Goal: Navigation & Orientation: Understand site structure

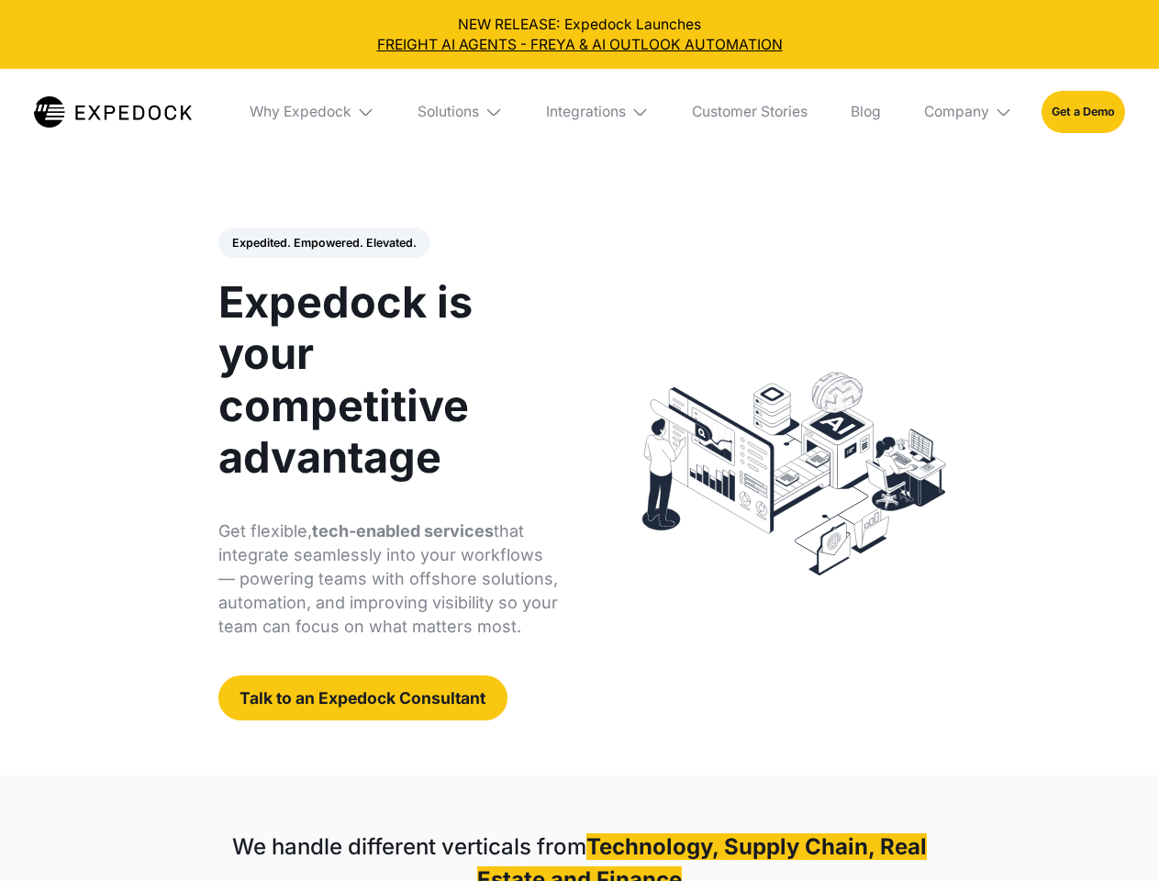
select select
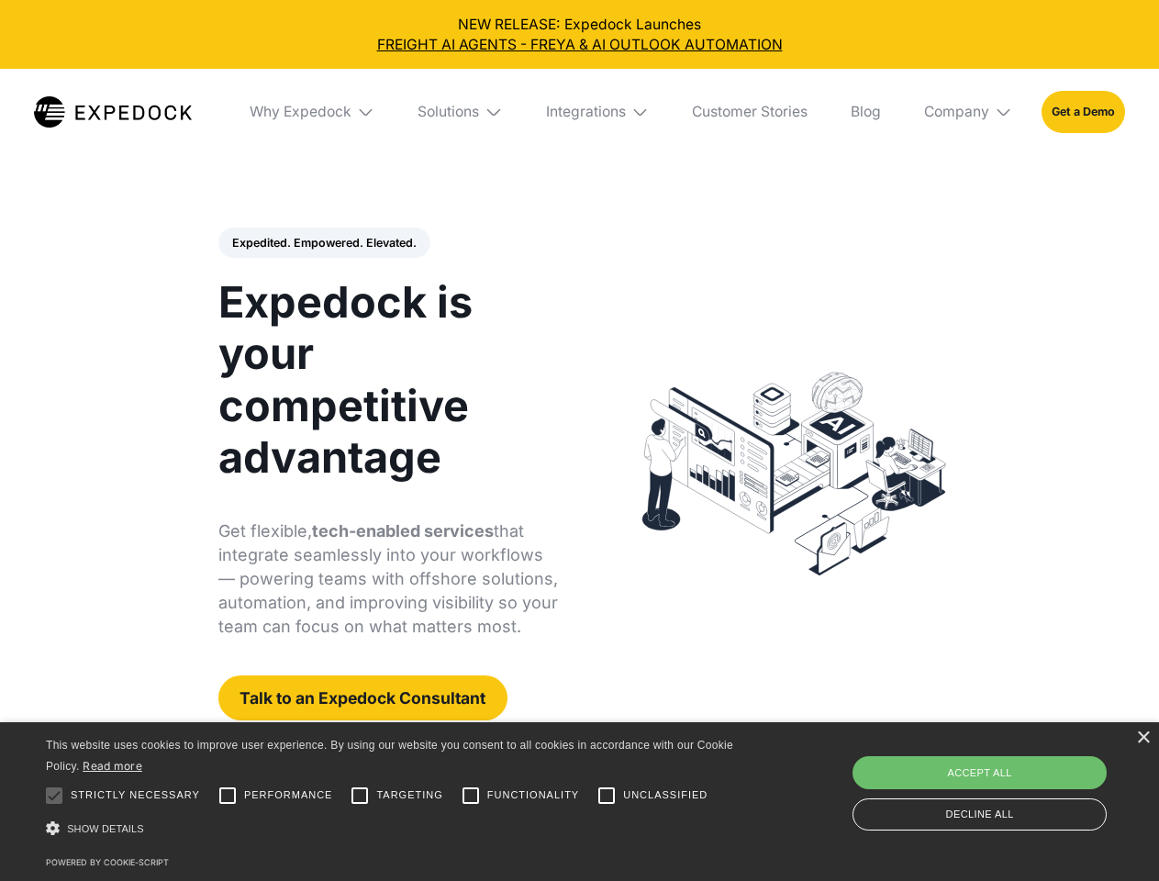
click at [579, 112] on div "Integrations" at bounding box center [586, 112] width 80 height 18
click at [313, 112] on div "Why Expedock" at bounding box center [285, 112] width 102 height 18
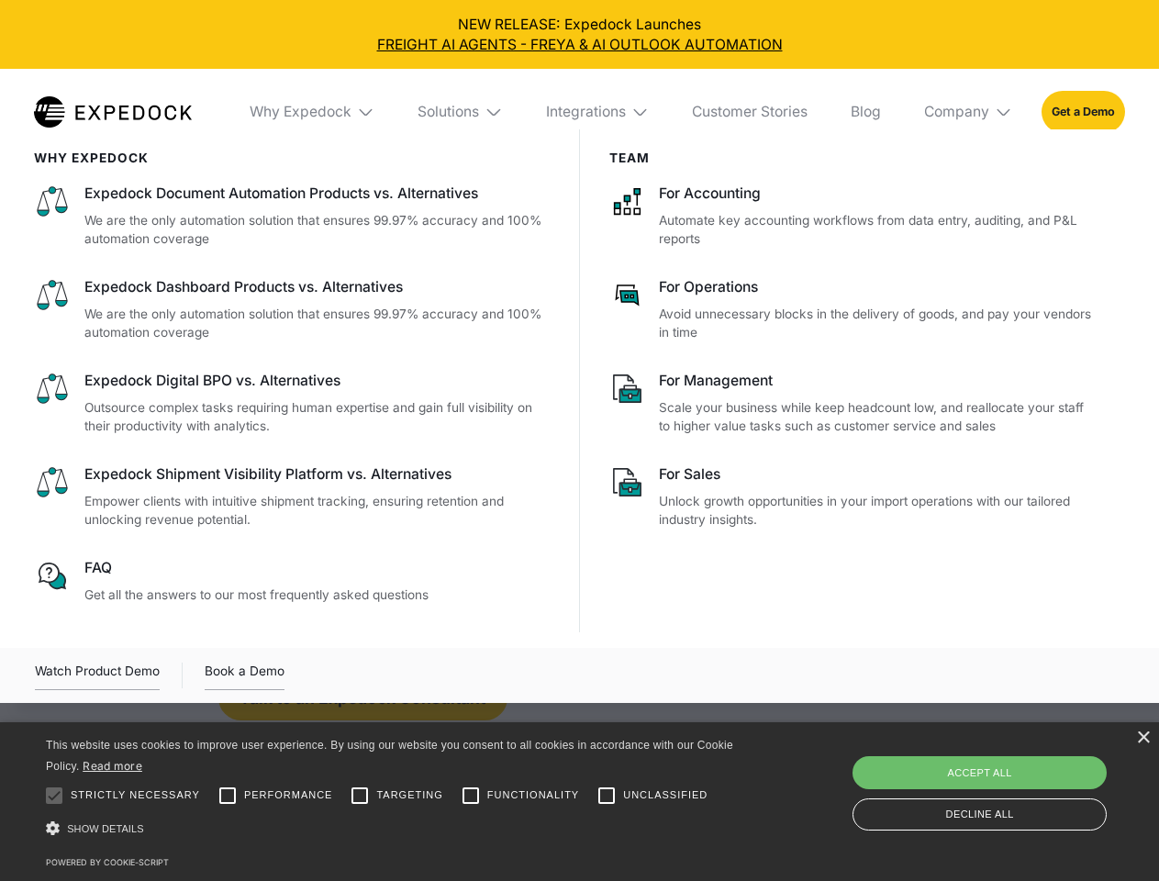
click at [462, 112] on div "Solutions" at bounding box center [449, 112] width 62 height 18
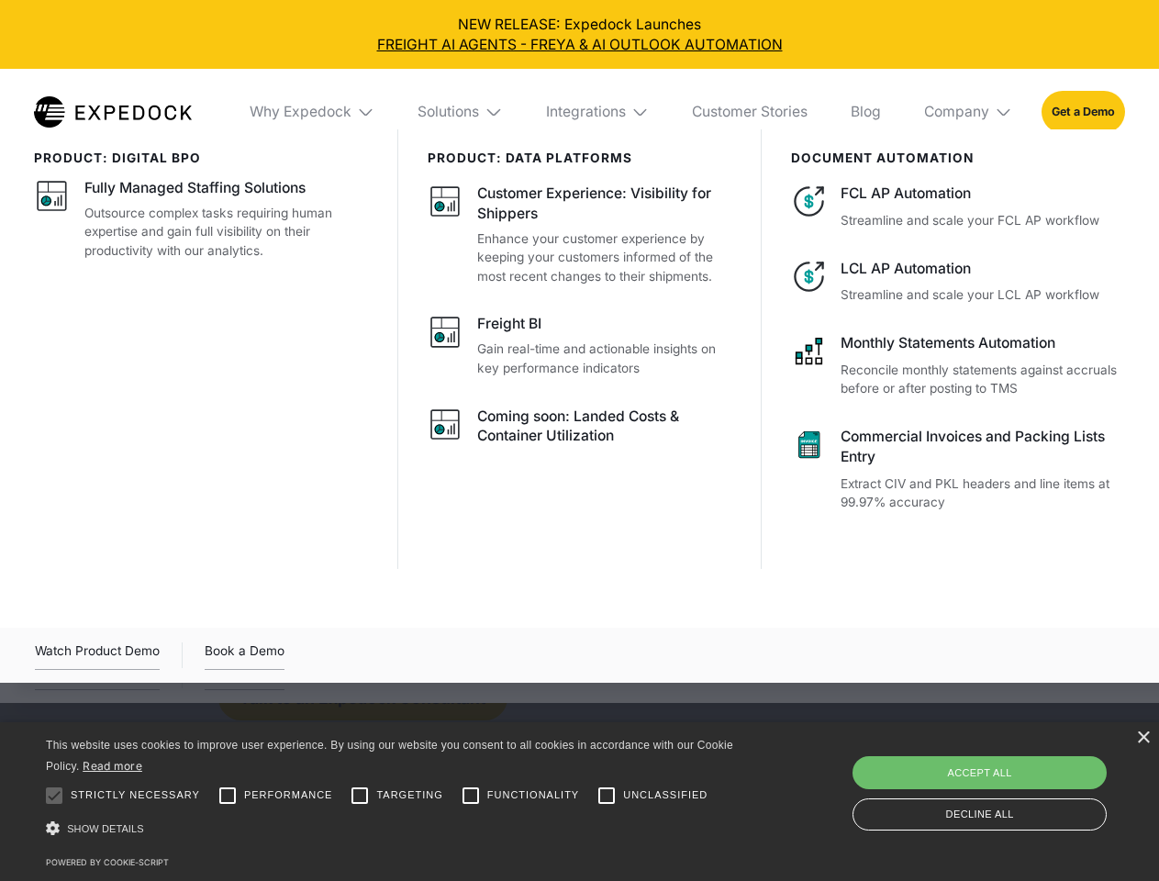
click at [598, 112] on div "Integrations" at bounding box center [586, 112] width 80 height 18
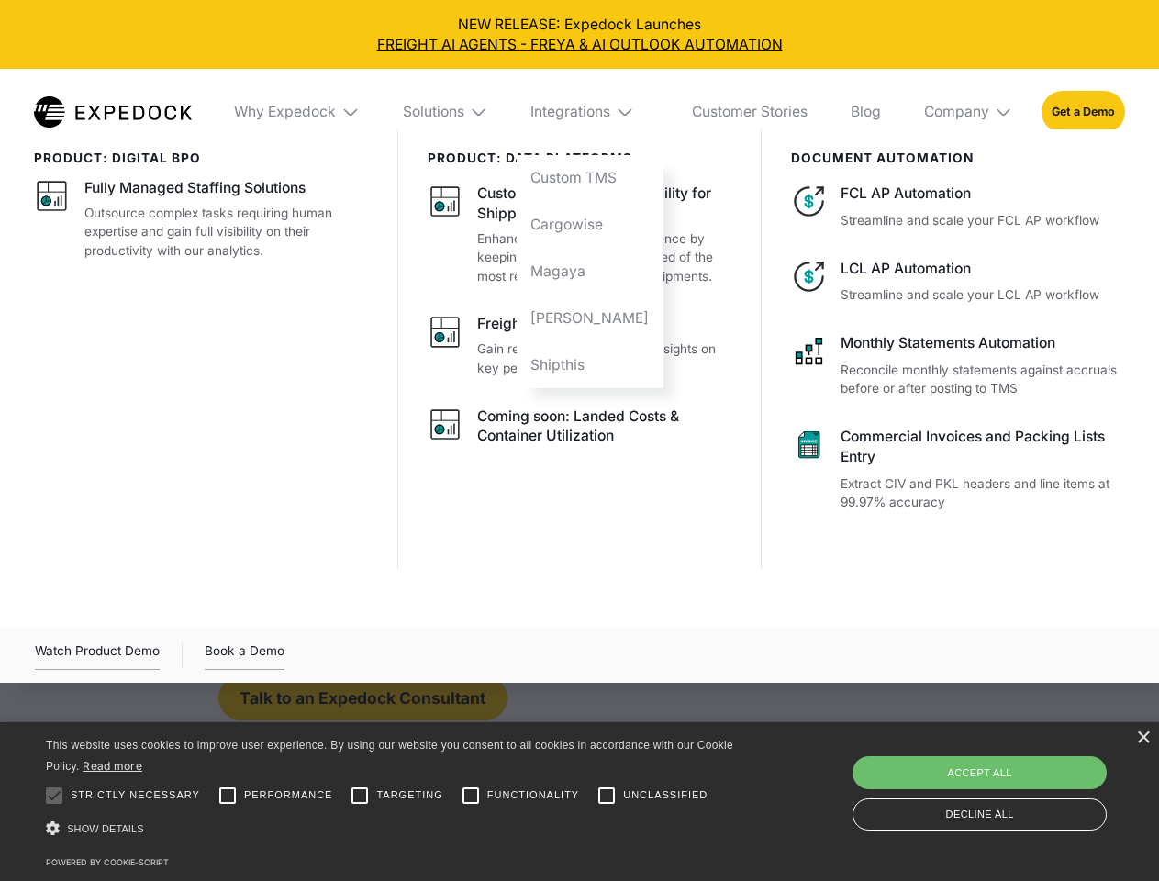
click at [969, 112] on div "Company" at bounding box center [956, 112] width 65 height 18
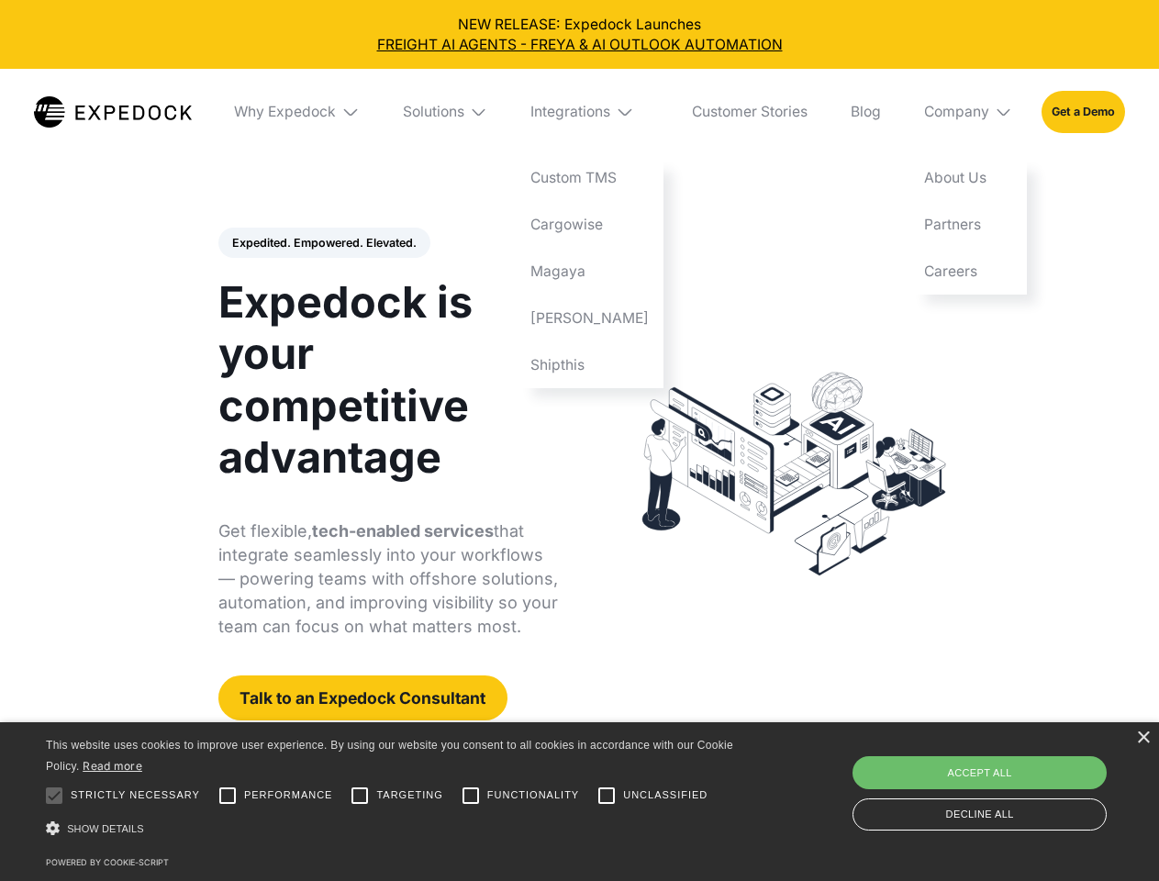
click at [323, 243] on div "Expedited. Empowered. Elevated. Automate Freight Document Extraction at 99.97% …" at bounding box center [388, 475] width 341 height 494
click at [54, 796] on div at bounding box center [54, 795] width 37 height 37
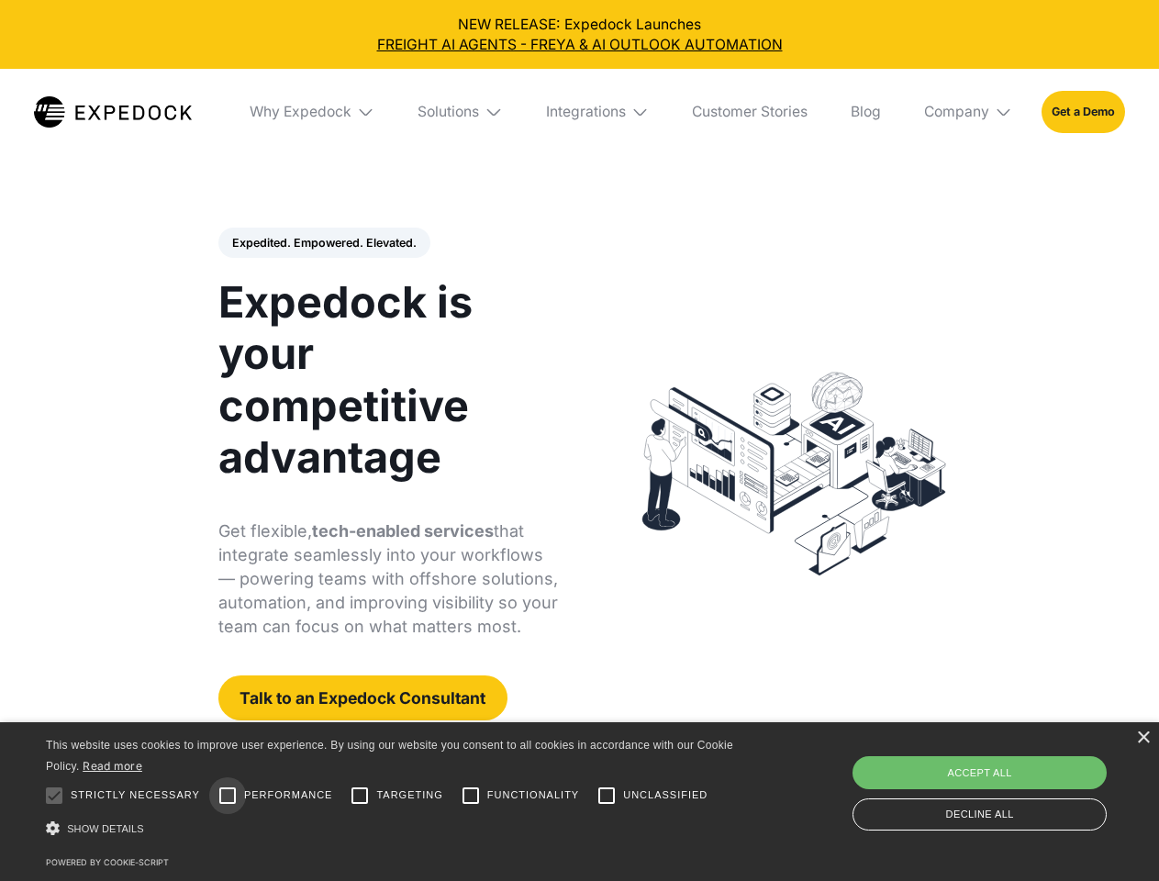
click at [228, 796] on input "Performance" at bounding box center [227, 795] width 37 height 37
checkbox input "true"
click at [360, 796] on input "Targeting" at bounding box center [359, 795] width 37 height 37
checkbox input "true"
click at [471, 796] on input "Functionality" at bounding box center [471, 795] width 37 height 37
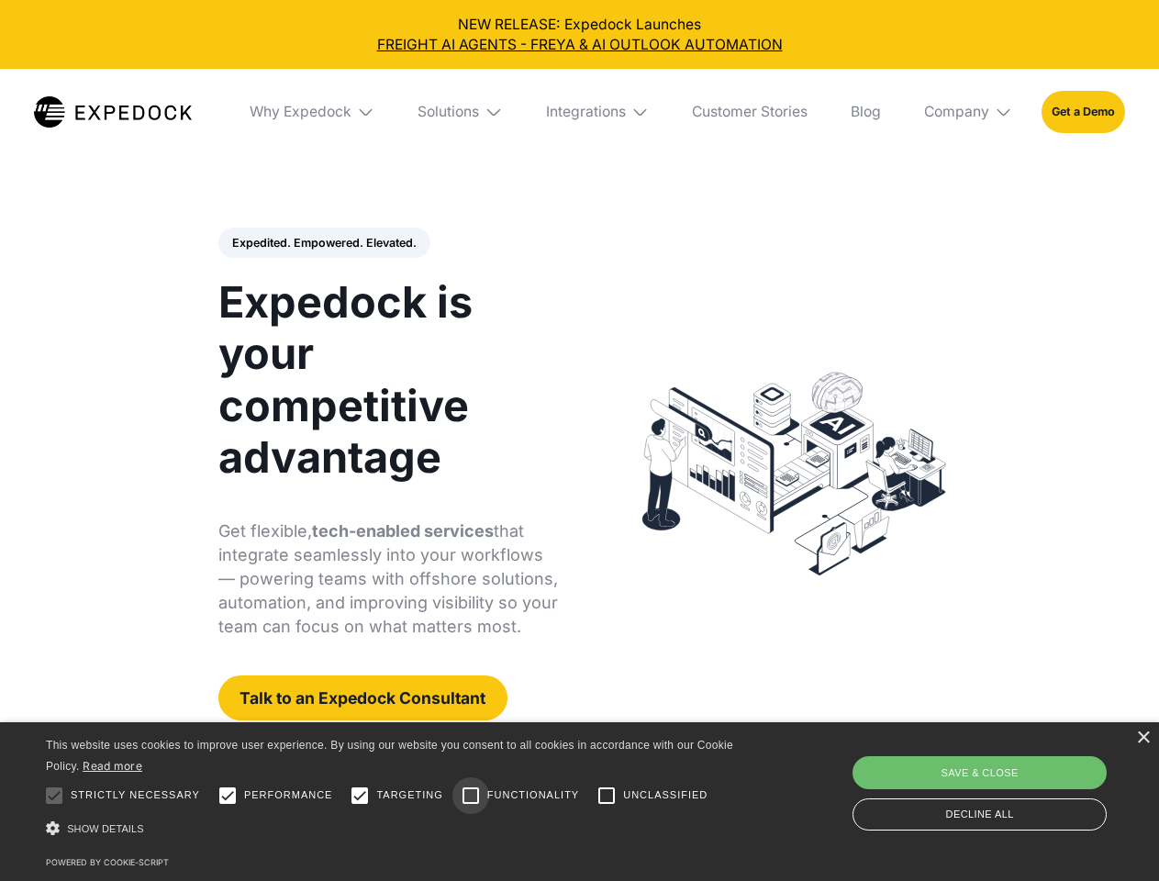
checkbox input "true"
